Goal: Task Accomplishment & Management: Manage account settings

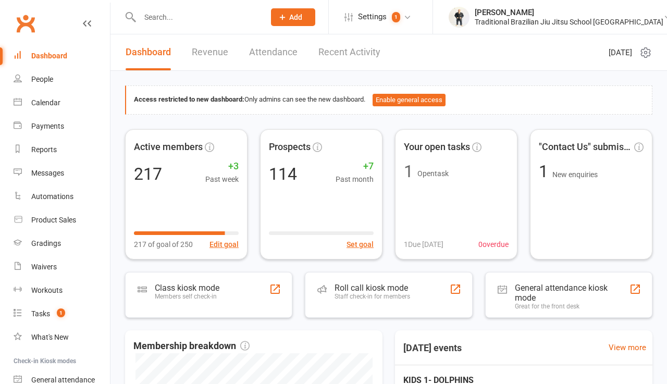
click at [210, 15] on input "text" at bounding box center [196, 17] width 121 height 15
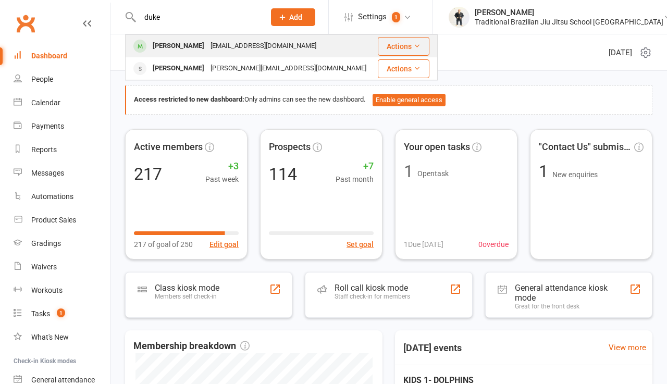
type input "duke"
click at [224, 48] on div "[EMAIL_ADDRESS][DOMAIN_NAME]" at bounding box center [263, 46] width 112 height 15
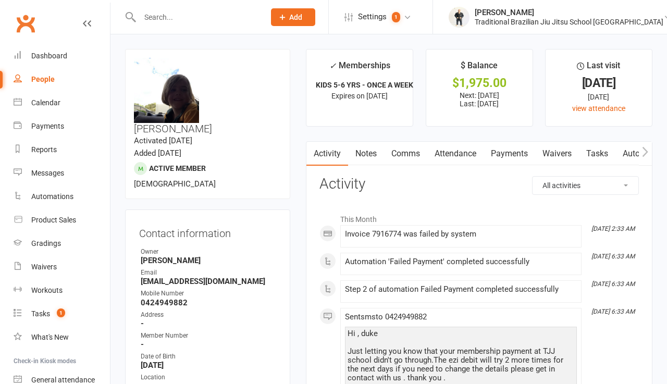
click at [506, 155] on link "Payments" at bounding box center [509, 154] width 52 height 24
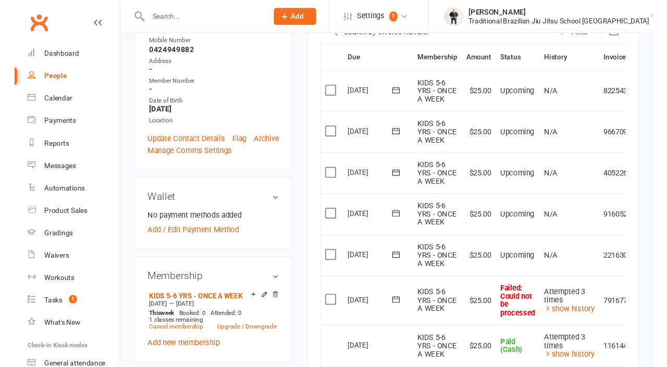
scroll to position [268, 0]
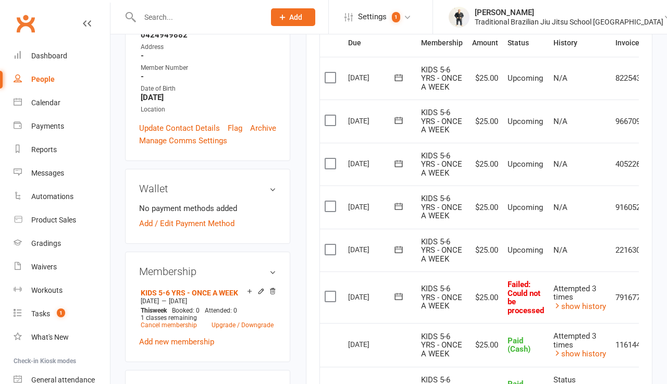
click at [326, 294] on label at bounding box center [332, 296] width 14 height 10
click at [326, 291] on input "checkbox" at bounding box center [328, 291] width 7 height 0
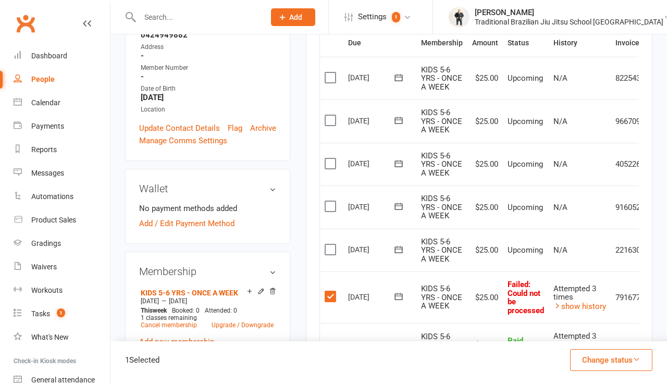
click at [618, 367] on button "Change status" at bounding box center [611, 360] width 82 height 22
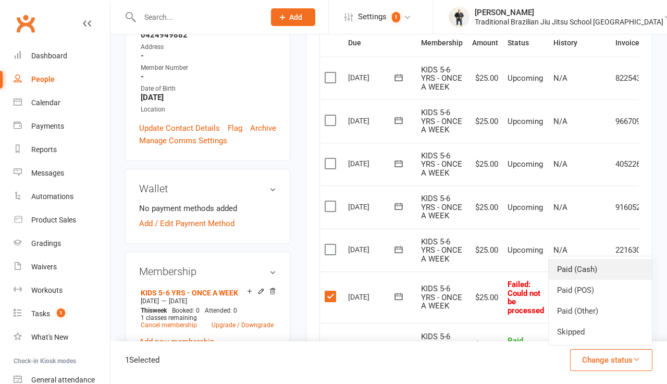
click at [593, 278] on link "Paid (Cash)" at bounding box center [600, 269] width 103 height 21
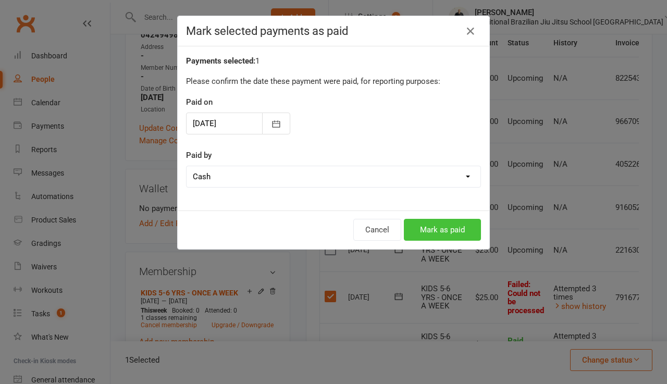
click at [443, 230] on button "Mark as paid" at bounding box center [442, 230] width 77 height 22
